Goal: Transaction & Acquisition: Subscribe to service/newsletter

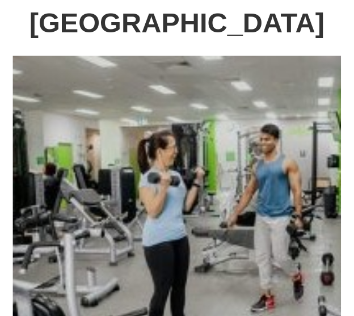
scroll to position [48, 0]
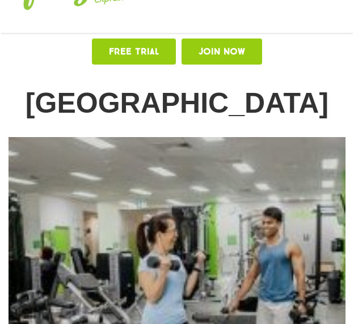
click at [217, 56] on span "Join Now" at bounding box center [221, 51] width 47 height 9
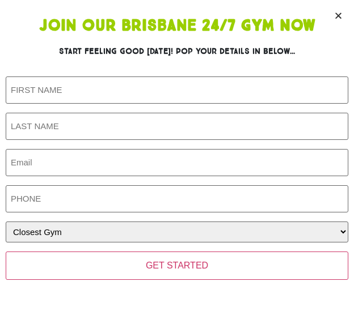
scroll to position [15, 0]
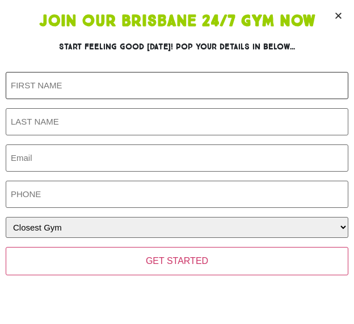
click at [54, 83] on input "First Name (Required)" at bounding box center [177, 85] width 343 height 27
type input "Liam"
type input "O'Brien"
click at [74, 158] on input "Email (Required)" at bounding box center [177, 158] width 343 height 27
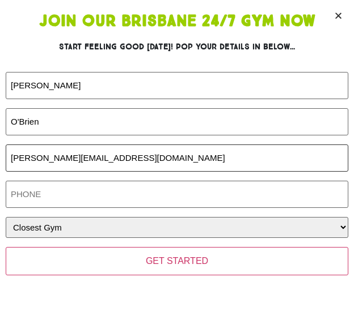
type input "liam@gih.com.au"
click at [73, 202] on input "Phone (Required)" at bounding box center [177, 194] width 343 height 27
type input "4"
type input "0432502043"
click at [65, 224] on select "Closest Gym Alexandra Hills Calamvale Coopers Plains Middle Park Oxenford Oxley…" at bounding box center [177, 227] width 343 height 21
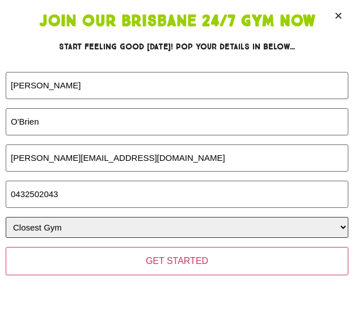
select select "[GEOGRAPHIC_DATA]"
click at [6, 217] on select "Closest Gym Alexandra Hills Calamvale Coopers Plains Middle Park Oxenford Oxley…" at bounding box center [177, 227] width 343 height 21
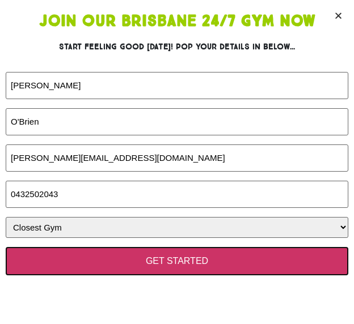
click at [154, 260] on input "GET STARTED" at bounding box center [177, 261] width 343 height 28
click at [151, 257] on input "GET STARTED" at bounding box center [177, 261] width 343 height 28
click at [150, 257] on input "GET STARTED" at bounding box center [177, 261] width 343 height 28
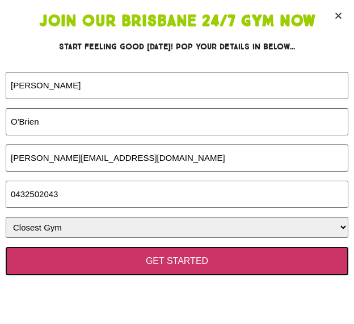
click at [150, 257] on input "GET STARTED" at bounding box center [177, 261] width 343 height 28
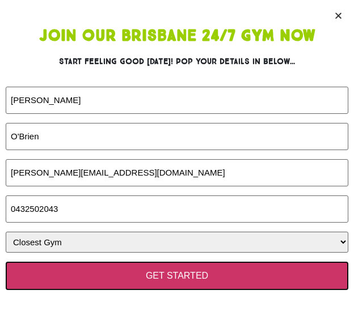
scroll to position [331, 0]
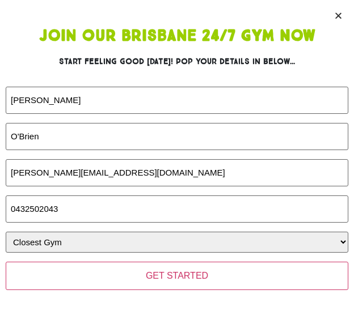
click at [337, 19] on icon "Close" at bounding box center [338, 15] width 9 height 9
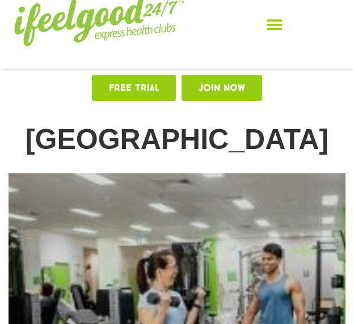
scroll to position [0, 0]
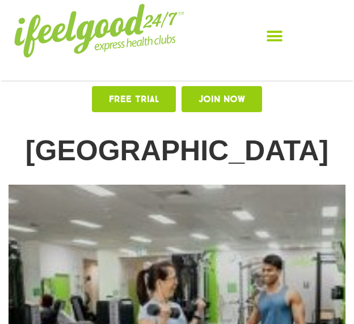
click at [270, 39] on icon "Menu Toggle" at bounding box center [274, 36] width 17 height 17
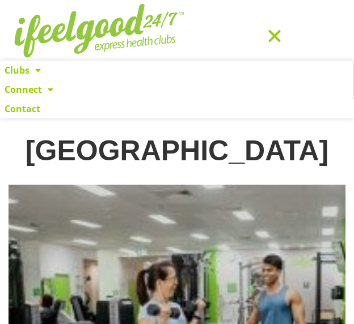
click at [71, 127] on div "Free TRIAL Join Now" at bounding box center [177, 105] width 354 height 49
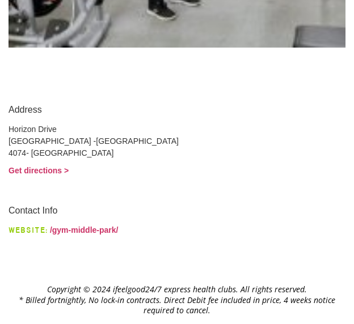
scroll to position [501, 0]
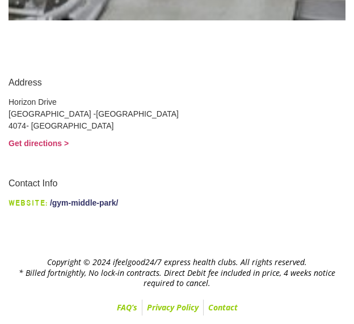
click at [87, 200] on link "/gym-middle-park/" at bounding box center [84, 202] width 69 height 9
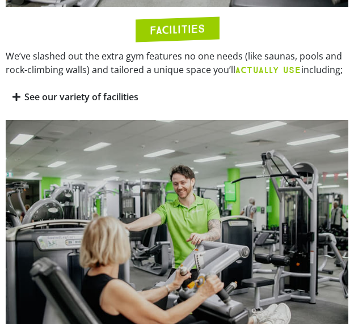
scroll to position [851, 0]
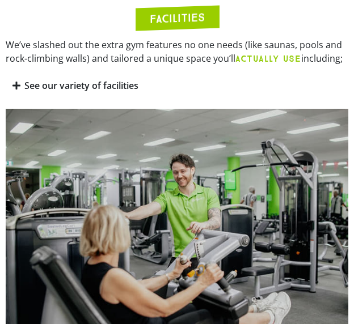
click at [87, 92] on link "See our variety of facilities" at bounding box center [81, 85] width 114 height 12
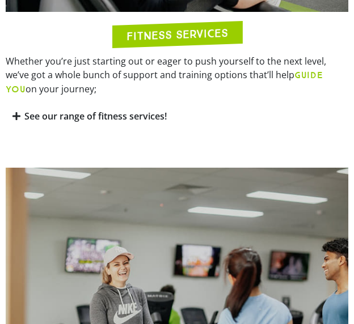
scroll to position [1474, 0]
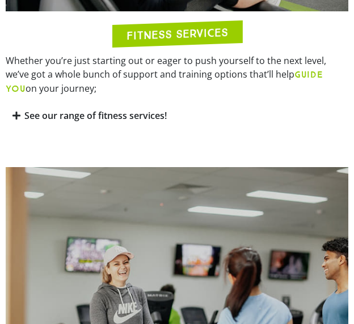
click at [88, 122] on link "See our range of fitness services!" at bounding box center [95, 115] width 142 height 12
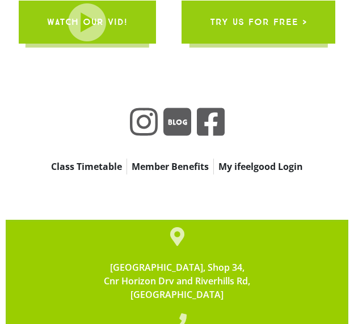
scroll to position [4593, 0]
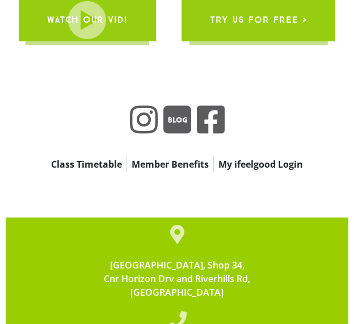
click at [220, 27] on span "try us for free >" at bounding box center [258, 20] width 97 height 32
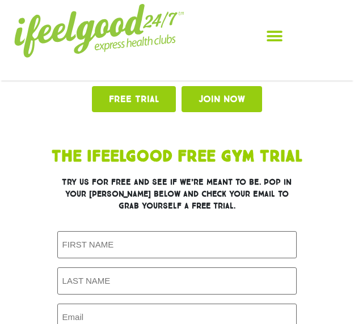
click at [119, 19] on img at bounding box center [99, 31] width 170 height 54
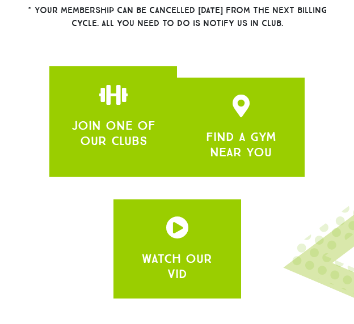
scroll to position [454, 0]
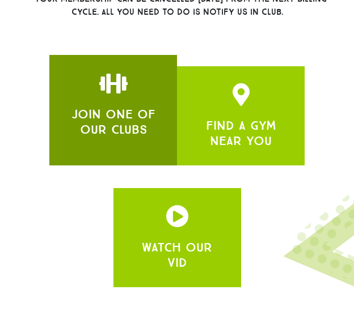
click at [117, 107] on link "JOIN ONE OF OUR CLUBS" at bounding box center [113, 122] width 84 height 30
